Goal: Transaction & Acquisition: Purchase product/service

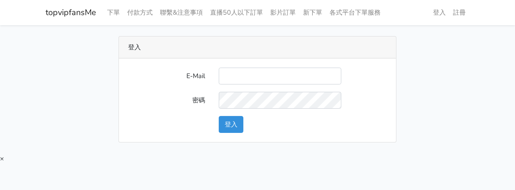
drag, startPoint x: 0, startPoint y: 0, endPoint x: 290, endPoint y: 83, distance: 301.5
click at [290, 83] on input "E-Mail" at bounding box center [280, 75] width 123 height 17
type input "[EMAIL_ADDRESS][DOMAIN_NAME]"
click at [244, 129] on div "登入" at bounding box center [303, 124] width 182 height 17
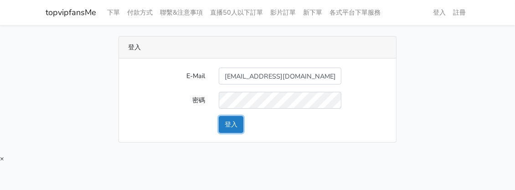
click at [241, 128] on button "登入" at bounding box center [231, 124] width 25 height 17
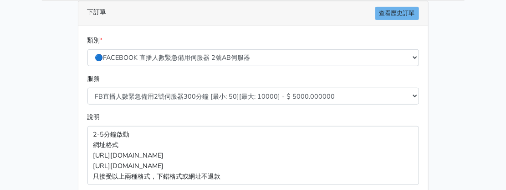
scroll to position [171, 0]
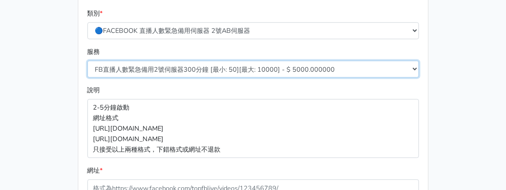
click at [187, 67] on select "FB直播人數緊急備用2號伺服器300分鐘 [最小: 50][最大: 10000] - $ 5000.000000 FB直播人數緊急備用2號伺服器60分鐘 [最…" at bounding box center [253, 69] width 332 height 17
select select "577"
click at [87, 61] on select "FB直播人數緊急備用2號伺服器300分鐘 [最小: 50][最大: 10000] - $ 5000.000000 FB直播人數緊急備用2號伺服器60分鐘 [最…" at bounding box center [253, 69] width 332 height 17
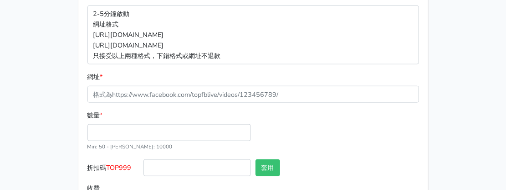
scroll to position [285, 0]
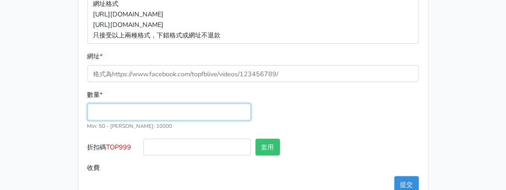
click at [124, 115] on input "數量 *" at bounding box center [169, 111] width 164 height 17
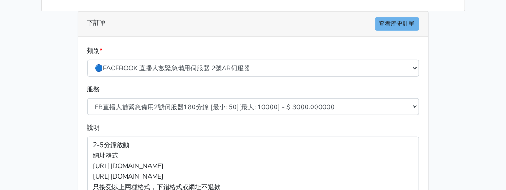
scroll to position [113, 0]
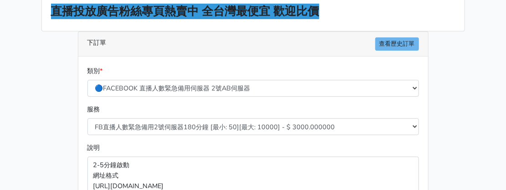
type input "50"
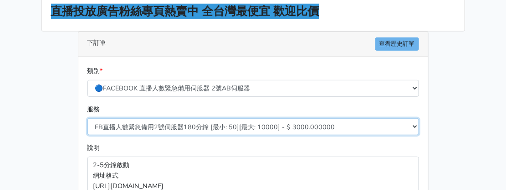
type input "150.000"
click at [270, 126] on select "FB直播人數緊急備用2號伺服器300分鐘 [最小: 50][最大: 10000] - $ 5000.000000 FB直播人數緊急備用2號伺服器60分鐘 [最…" at bounding box center [253, 126] width 332 height 17
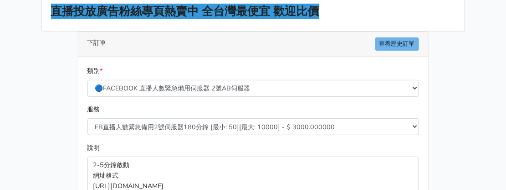
click at [482, 74] on main "8/16 新增FACEBOOK臉書直播人數緊急伺服器J1 8/27新增FACEBOOK臉書直播人數緊急備用伺服器30人20人 伺服器J2、J3 直播投放廣告粉…" at bounding box center [253, 156] width 506 height 455
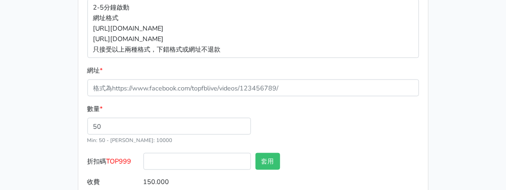
scroll to position [285, 0]
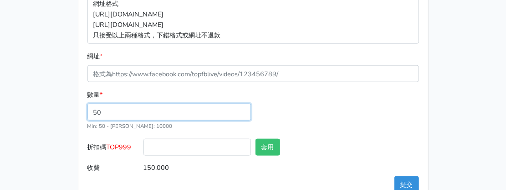
click at [281, 108] on div "數量 * 50 Min: 50 - [PERSON_NAME]: 10000" at bounding box center [253, 113] width 336 height 49
